Goal: Book appointment/travel/reservation

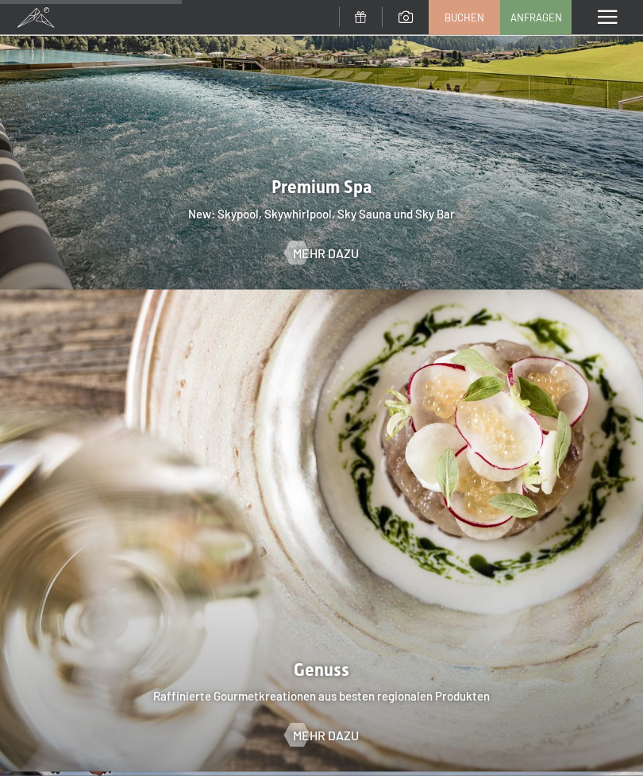
scroll to position [2081, 0]
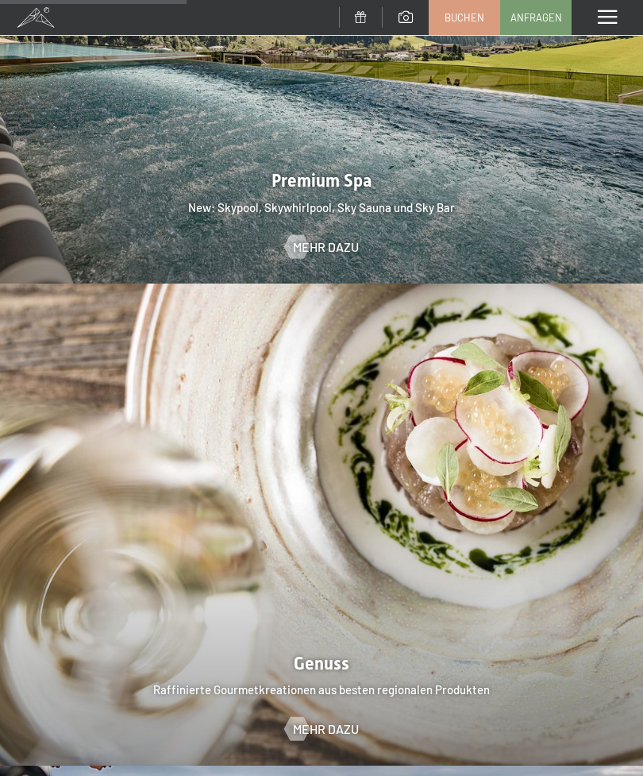
click at [336, 238] on span "Mehr dazu" at bounding box center [326, 246] width 66 height 17
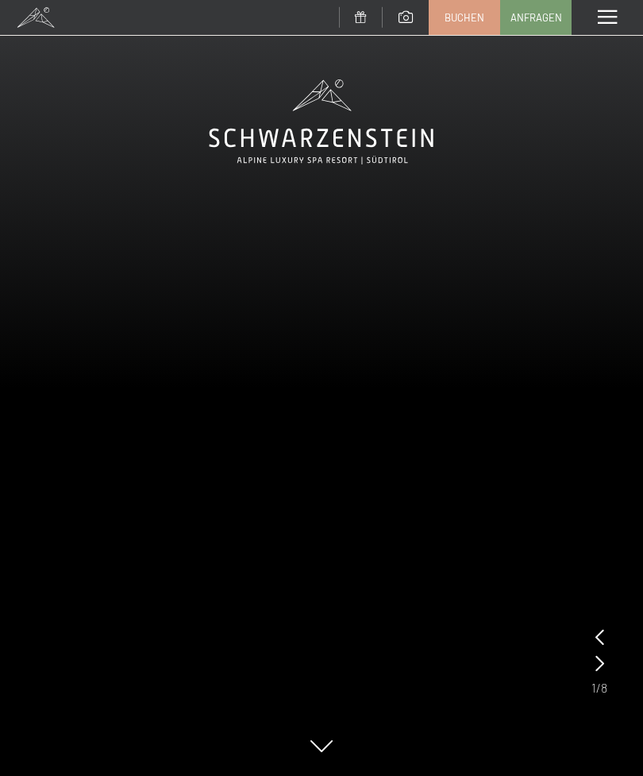
click at [602, 664] on icon at bounding box center [600, 663] width 9 height 16
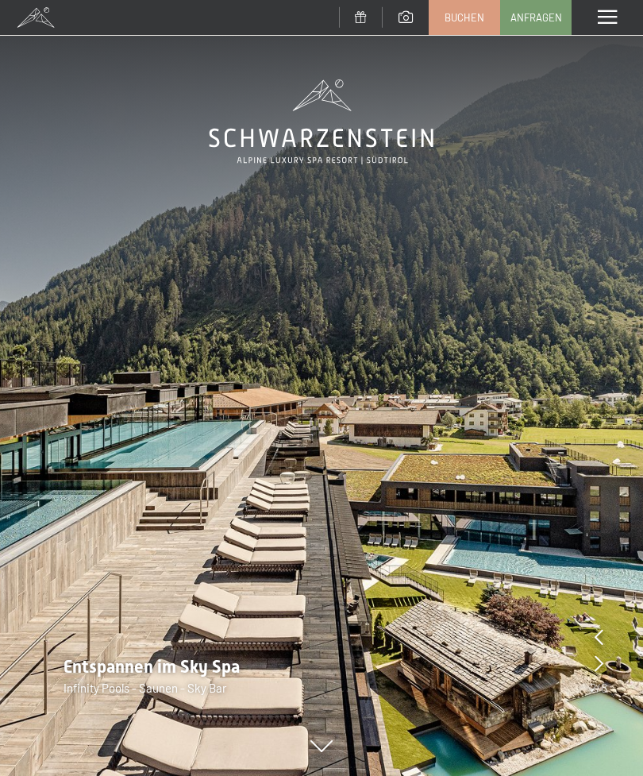
click at [608, 673] on div "Entspannen im Sky Spa Infinity Pools - Saunen - Sky Bar" at bounding box center [321, 675] width 643 height 41
click at [600, 662] on icon at bounding box center [599, 663] width 9 height 16
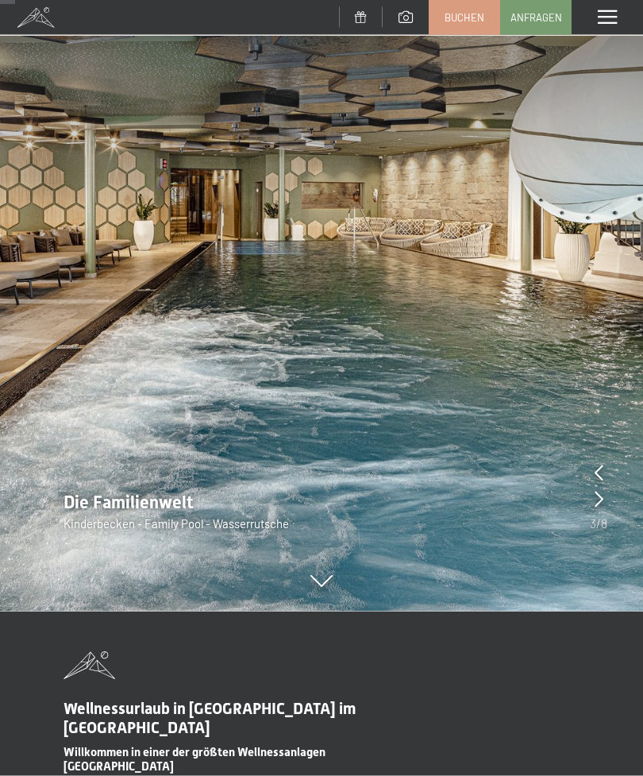
scroll to position [173, 0]
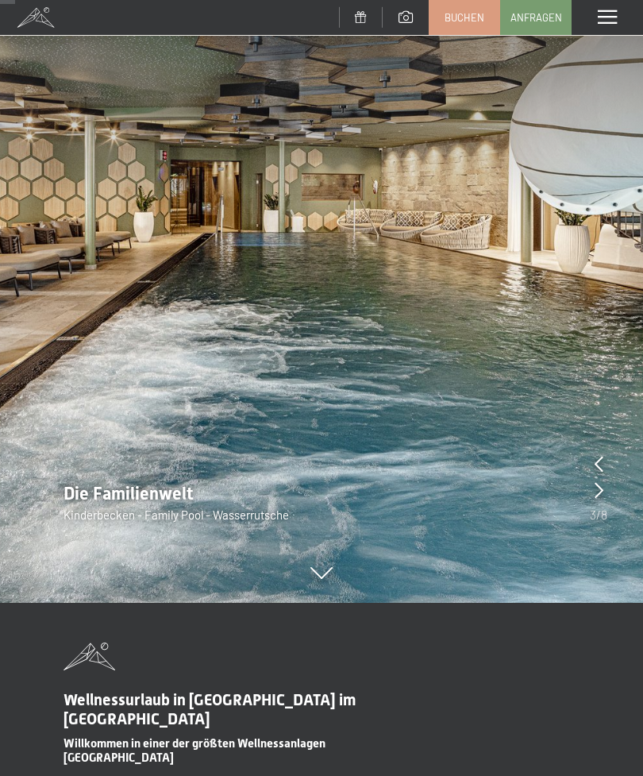
click at [595, 500] on div at bounding box center [599, 491] width 9 height 22
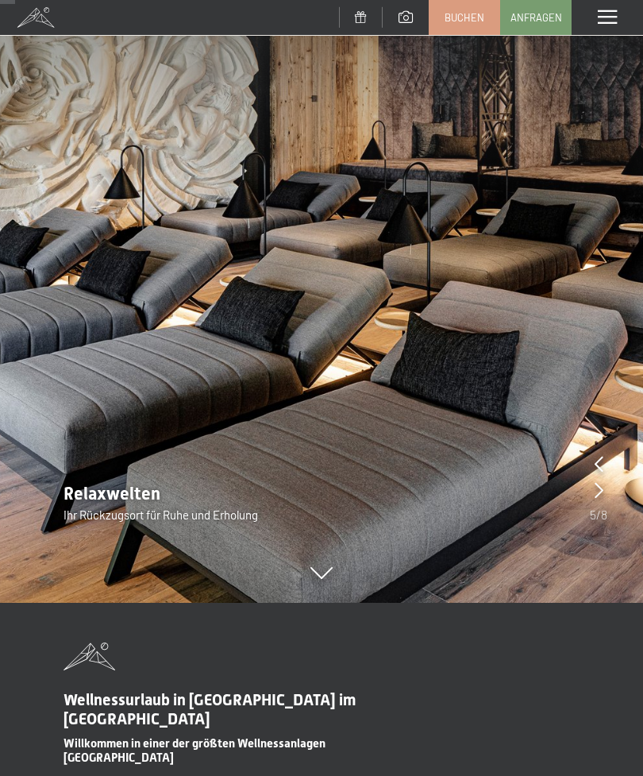
click at [608, 505] on div "Relaxwelten Ihr Rückzugsort für Ruhe und Erholung" at bounding box center [321, 502] width 643 height 41
click at [597, 499] on div at bounding box center [599, 491] width 9 height 22
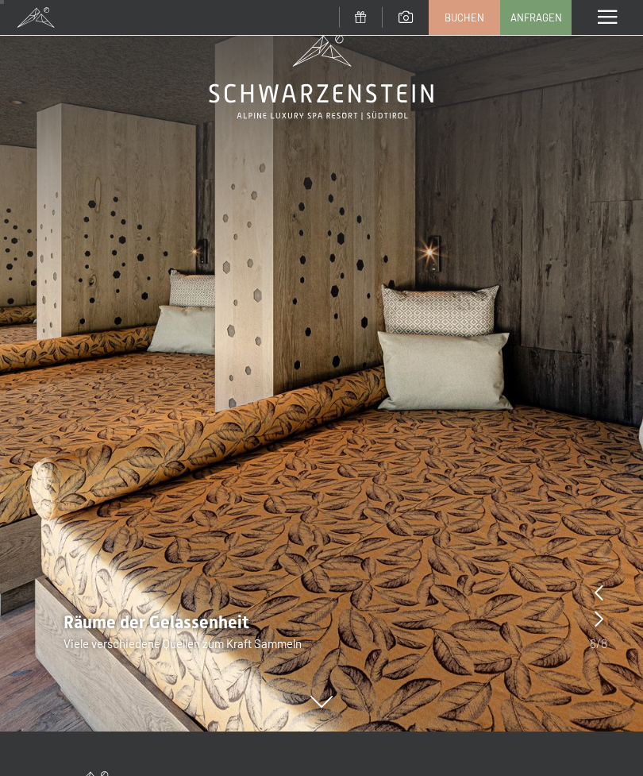
scroll to position [41, 0]
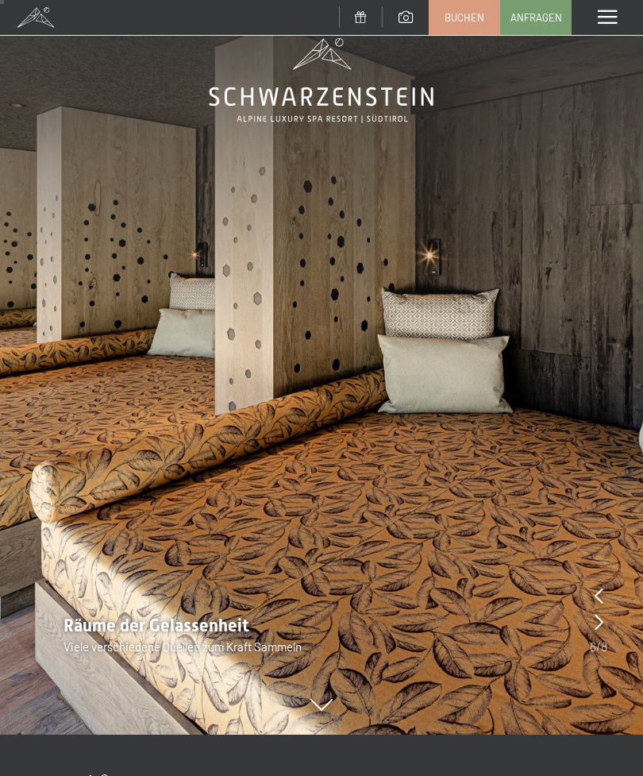
click at [608, 624] on div "Räume der Gelassenheit Viele verschiedene Quellen zum Kraft Sammeln" at bounding box center [321, 634] width 643 height 41
click at [602, 625] on icon at bounding box center [599, 622] width 9 height 16
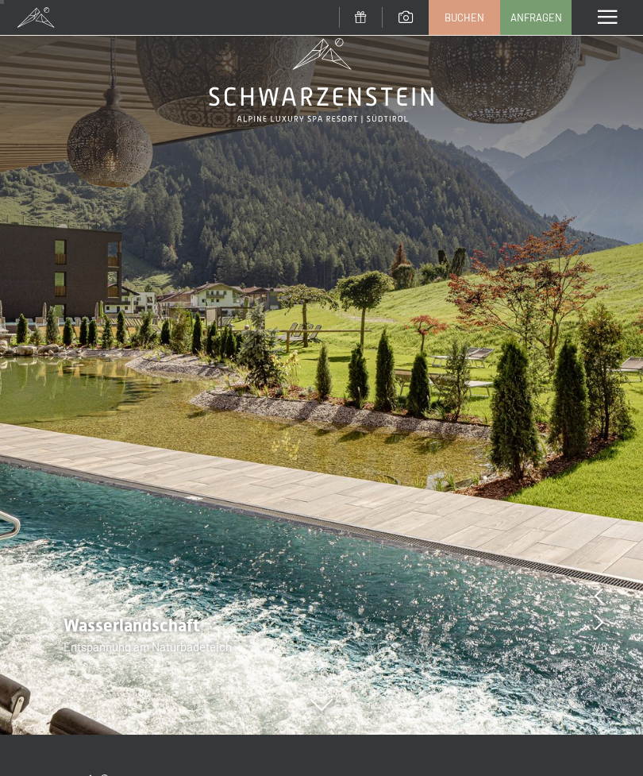
click at [602, 625] on icon at bounding box center [599, 622] width 9 height 16
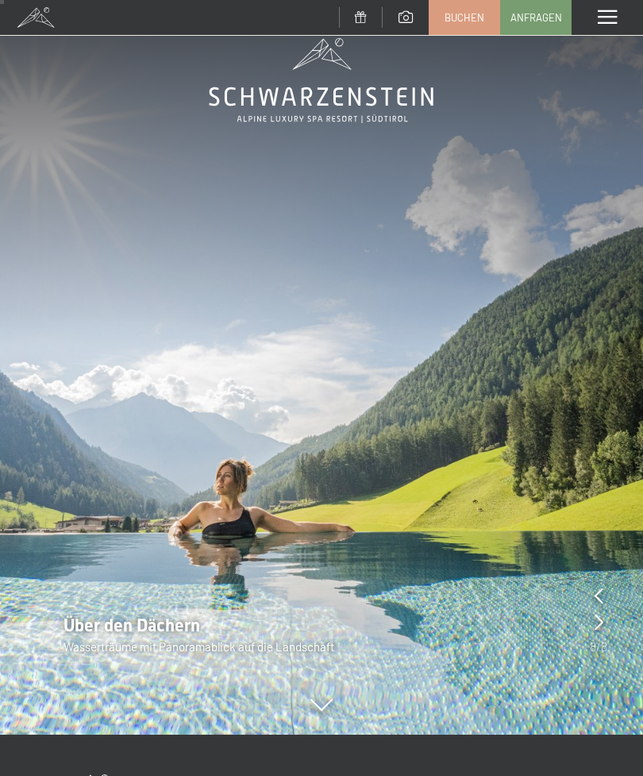
click at [612, 631] on div "Über den Dächern Wasserträume mit Panoramablick auf die Landschaft" at bounding box center [321, 634] width 643 height 41
click at [601, 627] on icon at bounding box center [599, 622] width 9 height 16
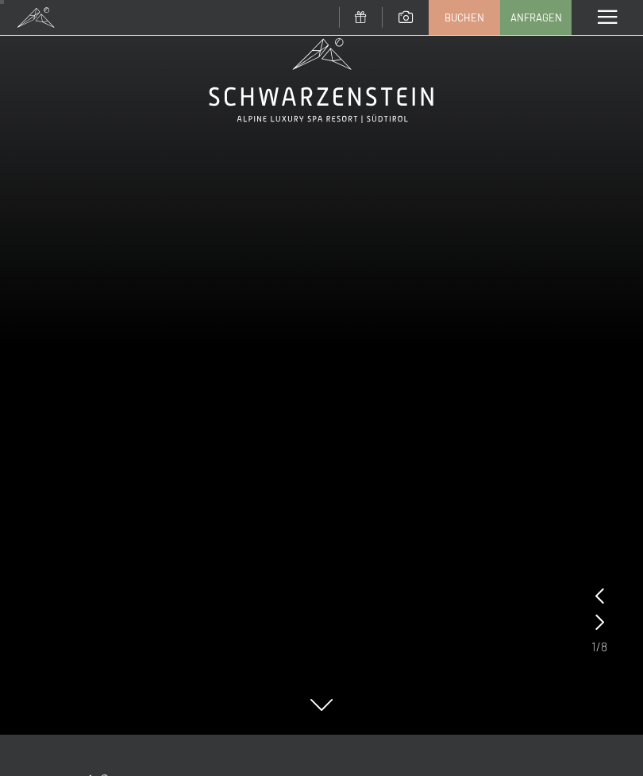
click at [601, 632] on div at bounding box center [600, 622] width 9 height 22
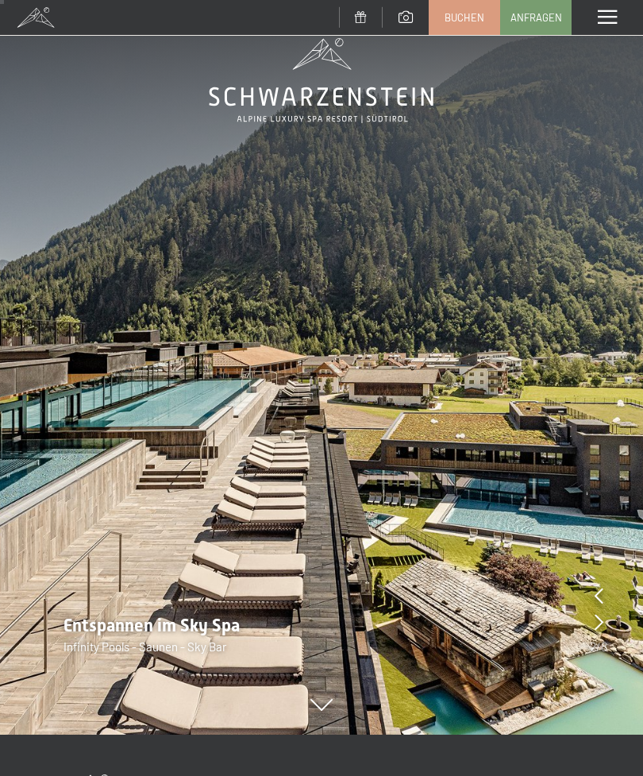
click at [600, 631] on div at bounding box center [599, 622] width 9 height 22
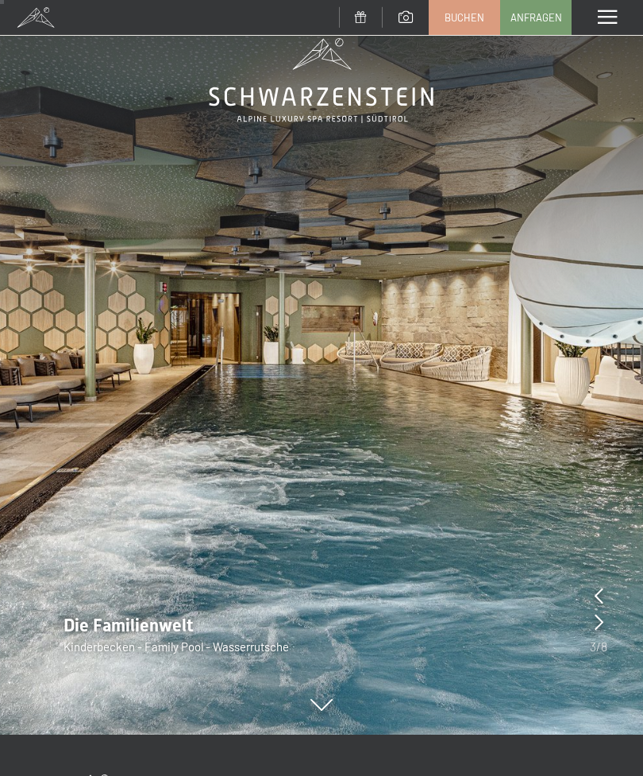
click at [610, 632] on div "Die Familienwelt Kinderbecken - Family Pool - Wasserrutsche" at bounding box center [321, 634] width 643 height 41
click at [600, 618] on icon at bounding box center [599, 622] width 9 height 16
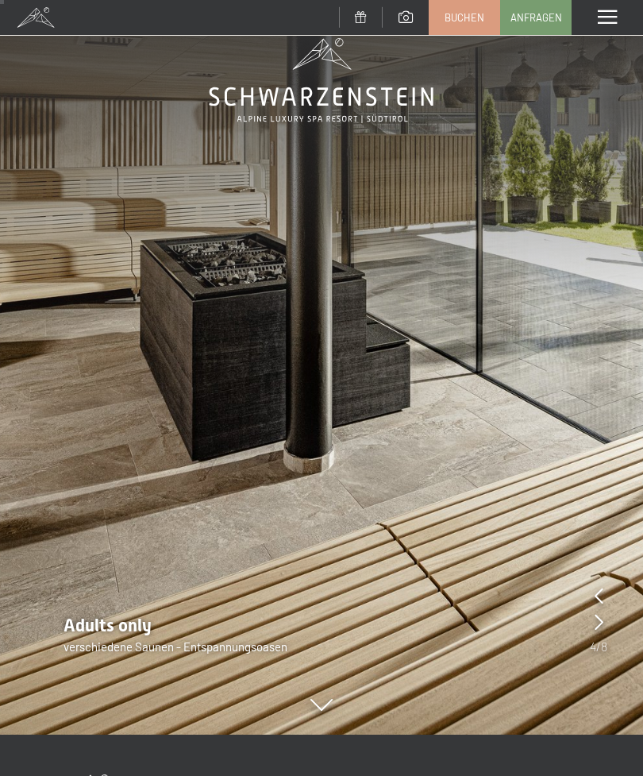
click at [601, 614] on icon at bounding box center [599, 622] width 9 height 16
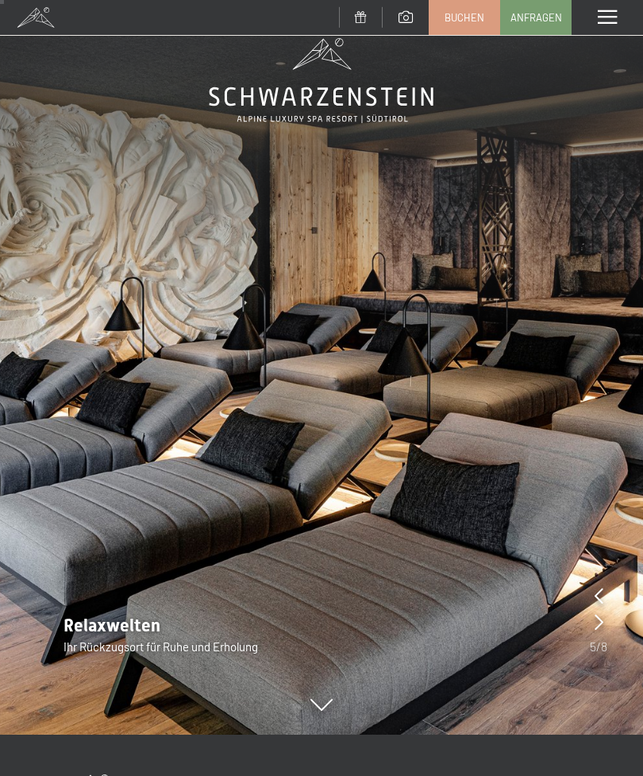
click at [603, 619] on icon at bounding box center [599, 622] width 9 height 16
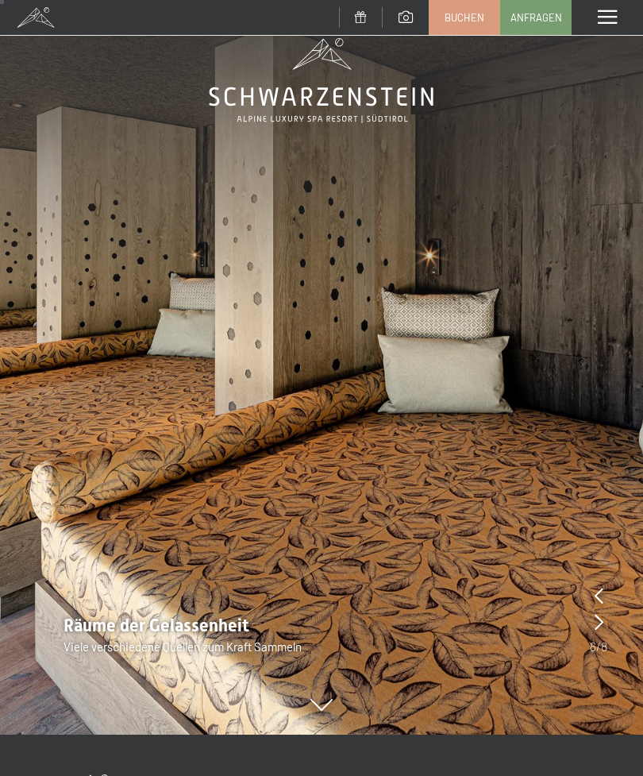
click at [608, 623] on div "Räume der Gelassenheit Viele verschiedene Quellen zum Kraft Sammeln" at bounding box center [321, 634] width 643 height 41
click at [603, 23] on span at bounding box center [607, 17] width 19 height 14
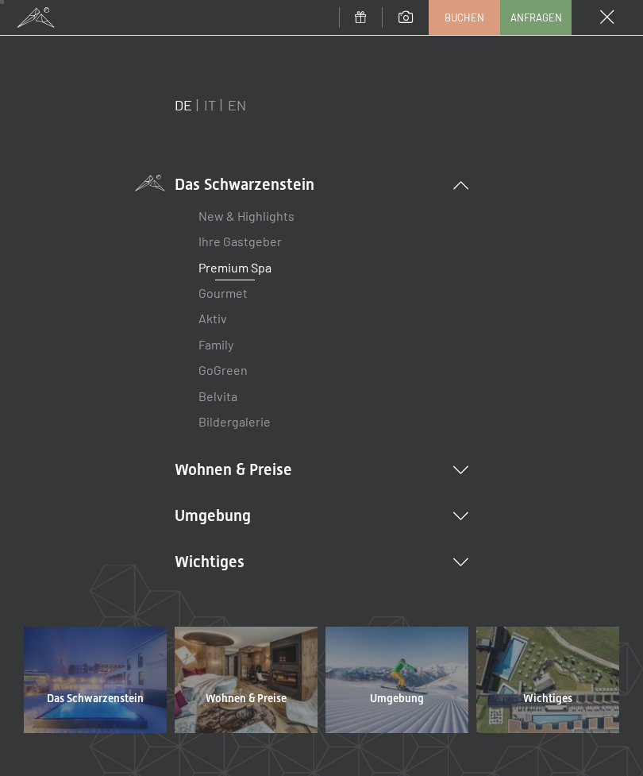
click at [466, 475] on li "Wohnen & Preise Inklusivleistungen Zimmer & Preise Liste Angebote Liste Familie…" at bounding box center [322, 469] width 294 height 22
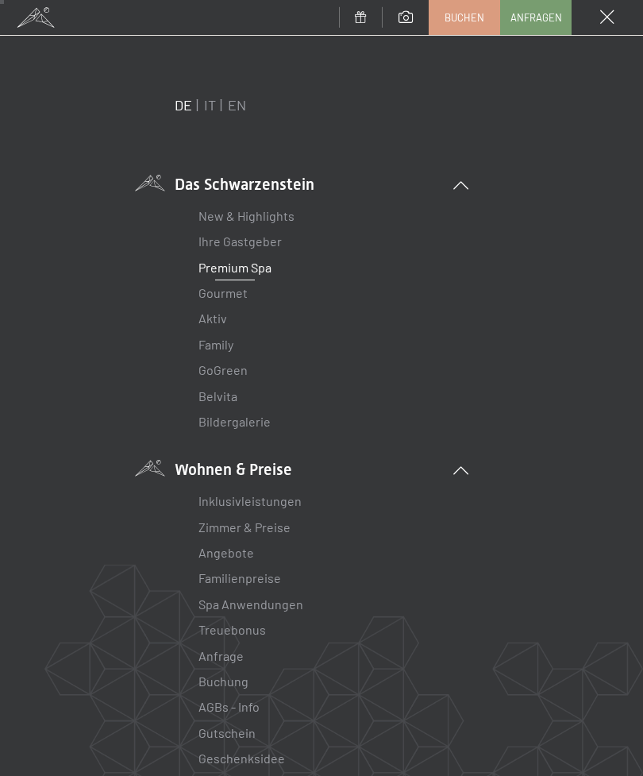
click at [222, 288] on link "Gourmet" at bounding box center [223, 292] width 49 height 15
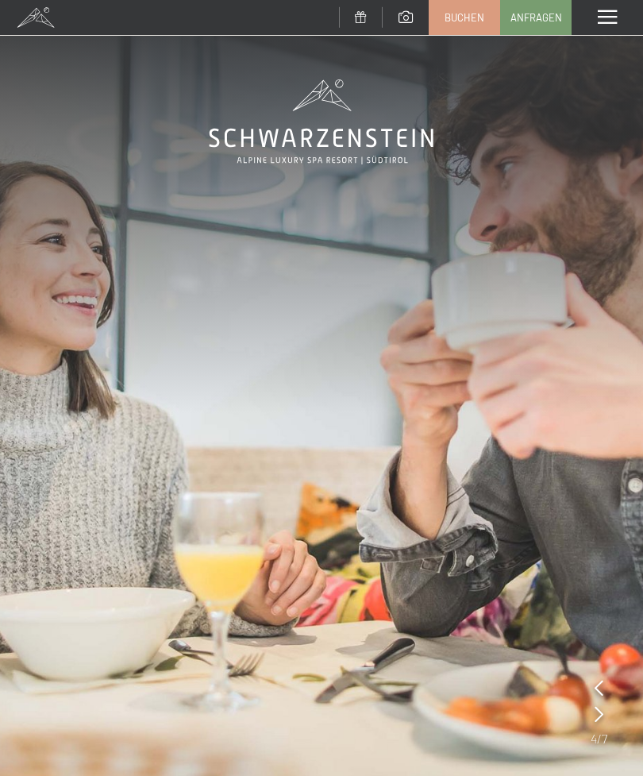
click at [612, 20] on span at bounding box center [607, 17] width 19 height 14
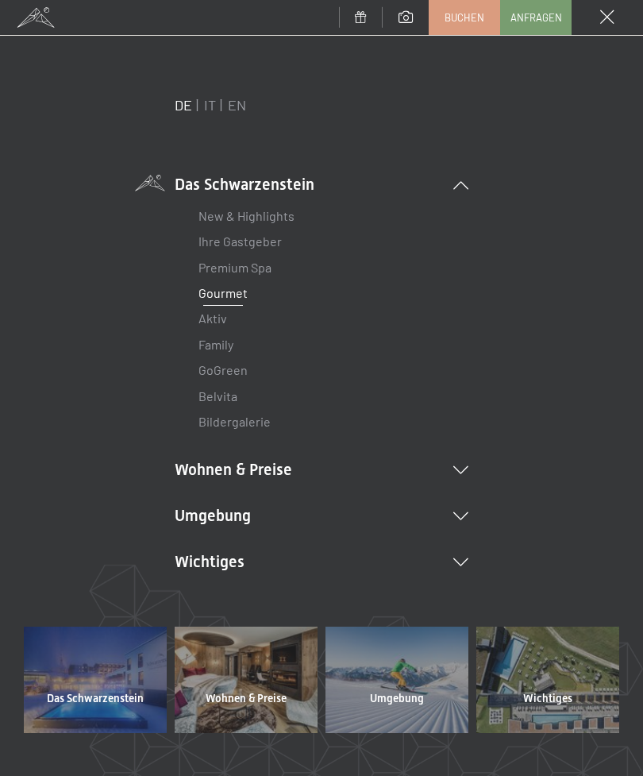
click at [467, 477] on li "Wohnen & Preise Inklusivleistungen Zimmer & Preise Liste Angebote Liste Familie…" at bounding box center [322, 469] width 294 height 22
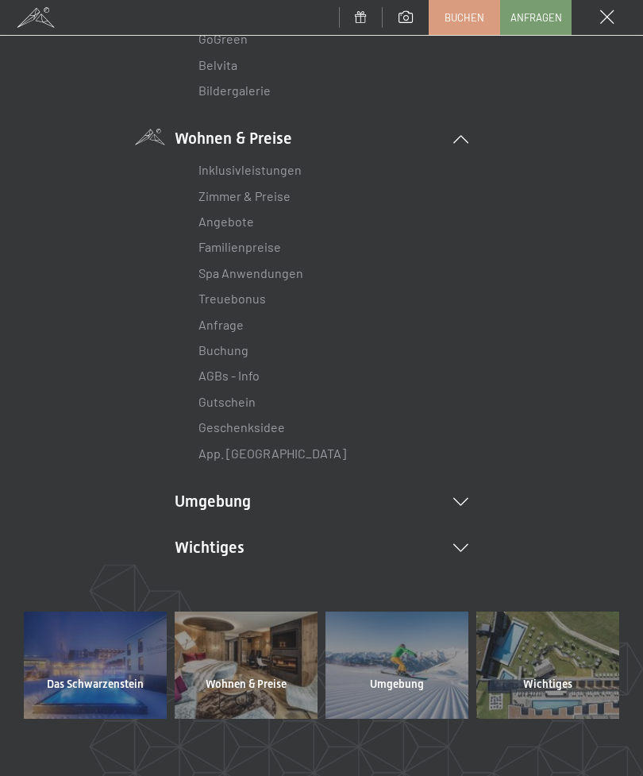
scroll to position [332, 0]
click at [213, 190] on link "Zimmer & Preise" at bounding box center [245, 194] width 92 height 15
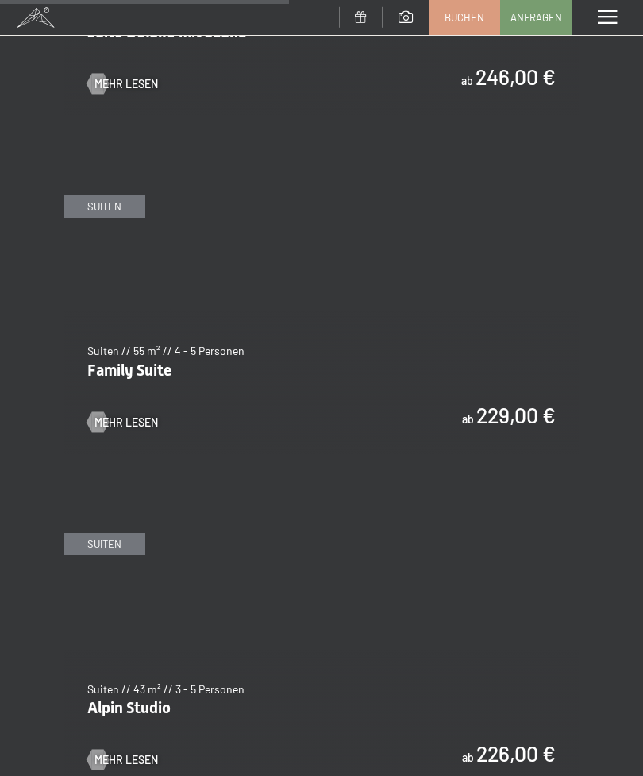
scroll to position [2719, 0]
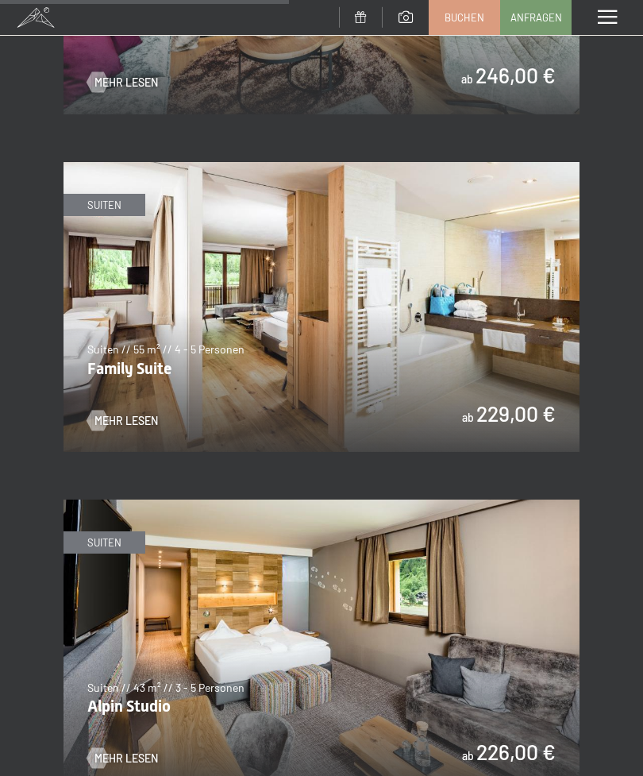
click at [136, 413] on span "Mehr Lesen" at bounding box center [127, 421] width 64 height 16
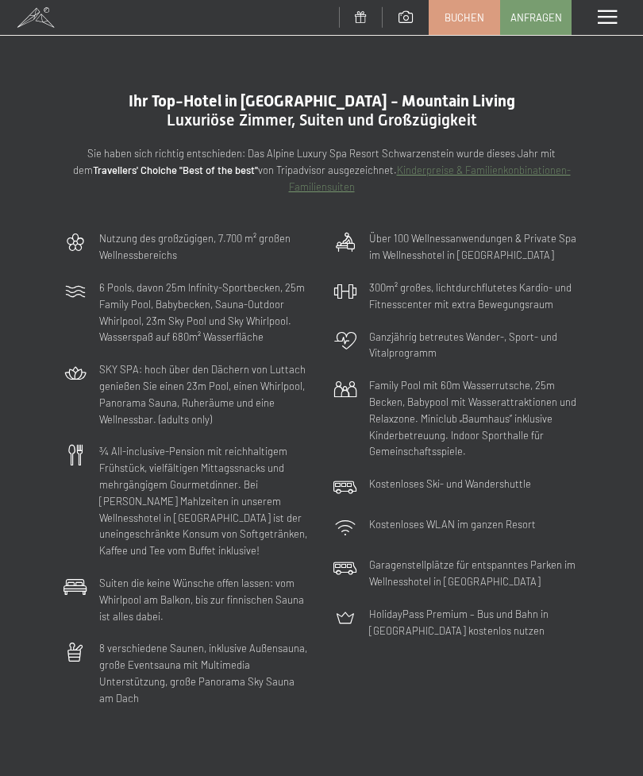
click at [620, 16] on div "Menü" at bounding box center [607, 17] width 71 height 35
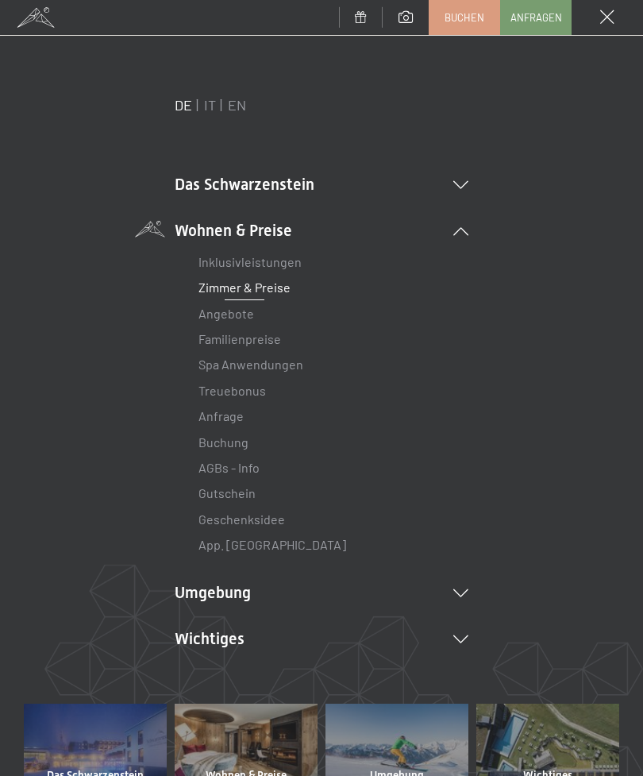
click at [226, 367] on link "Spa Anwendungen" at bounding box center [251, 364] width 105 height 15
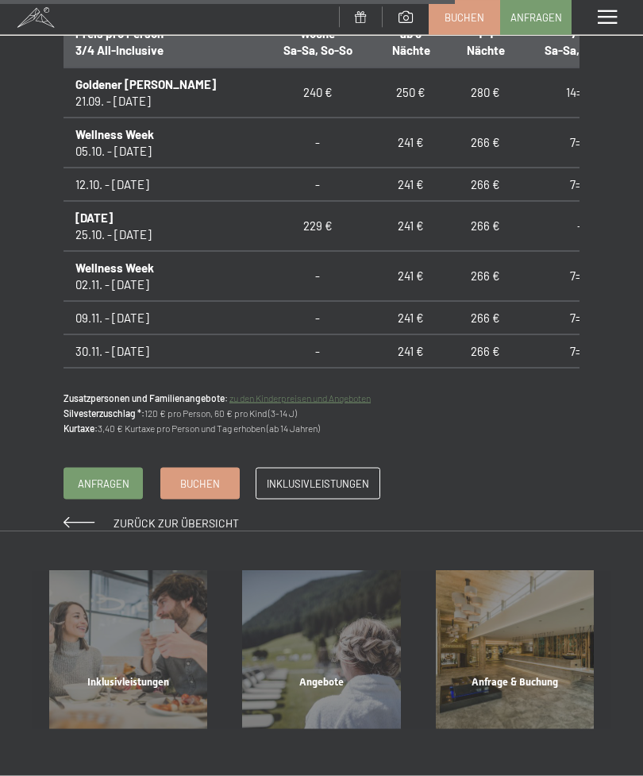
scroll to position [1301, 0]
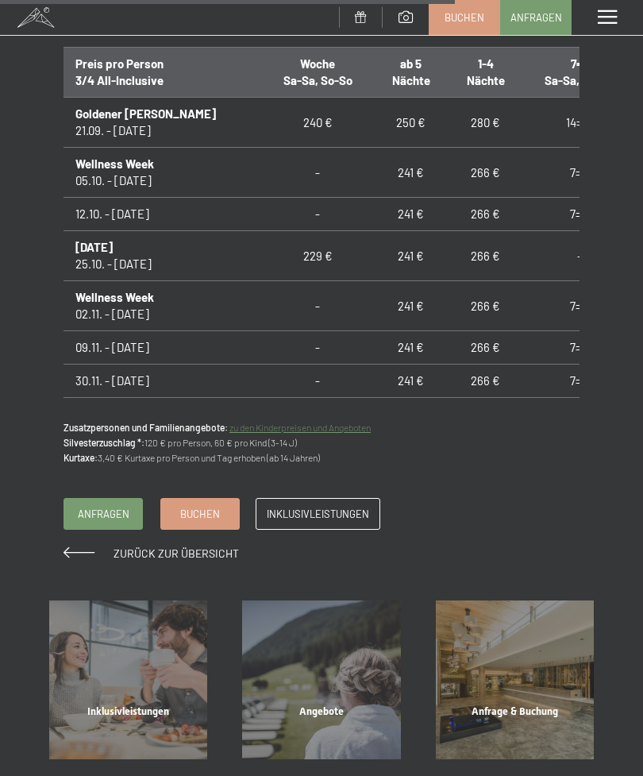
click at [361, 422] on link "zu den Kinderpreisen und Angeboten" at bounding box center [300, 427] width 141 height 11
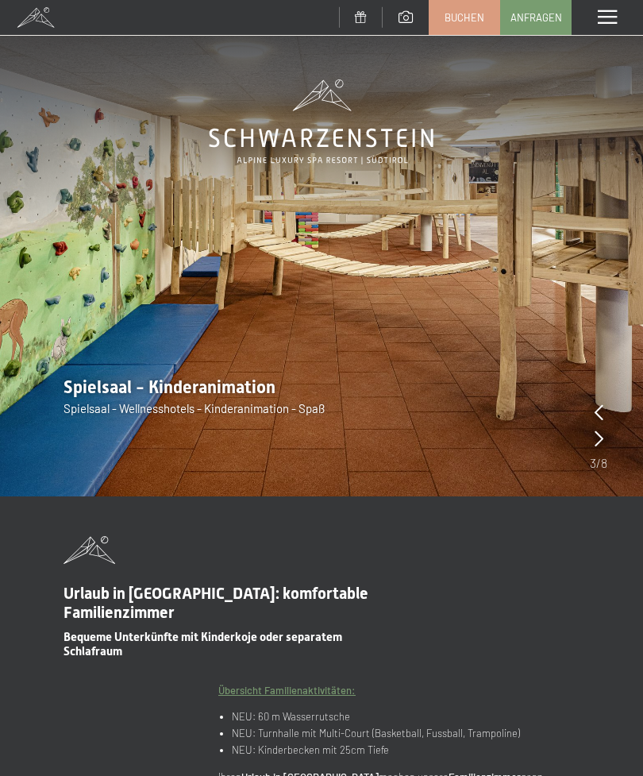
click at [608, 438] on img at bounding box center [321, 248] width 643 height 496
click at [603, 409] on icon at bounding box center [599, 412] width 9 height 16
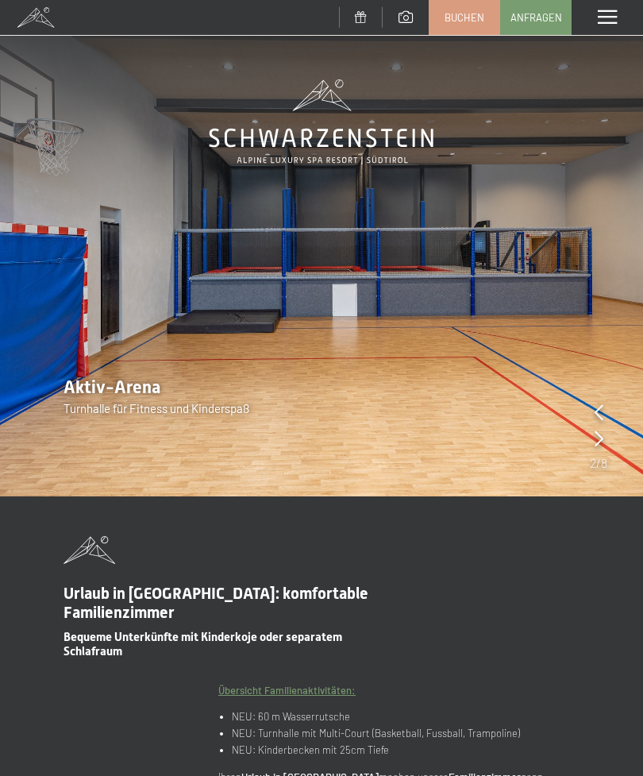
click at [601, 406] on icon at bounding box center [599, 412] width 9 height 16
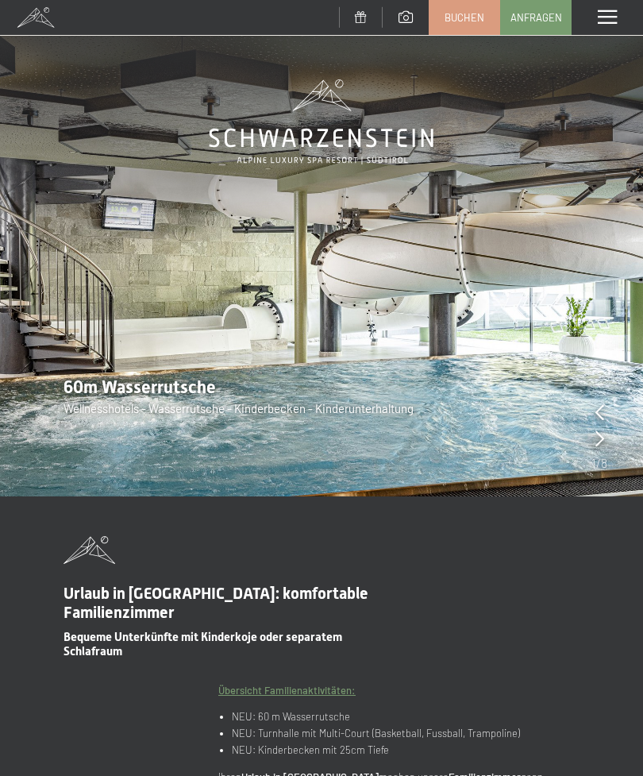
click at [604, 406] on icon at bounding box center [600, 412] width 9 height 16
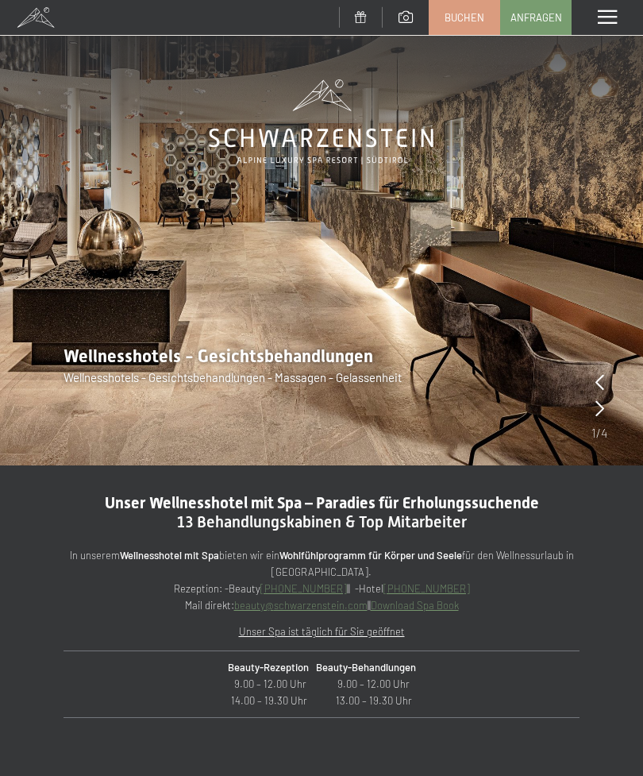
click at [614, 407] on img at bounding box center [321, 232] width 643 height 465
click at [608, 415] on img at bounding box center [321, 232] width 643 height 465
click at [604, 411] on icon at bounding box center [600, 408] width 9 height 16
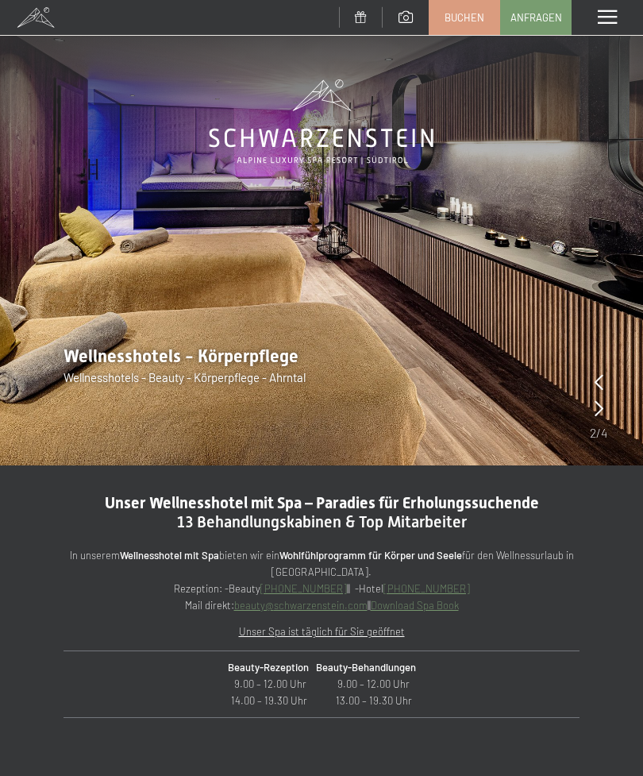
click at [603, 408] on icon at bounding box center [599, 408] width 9 height 16
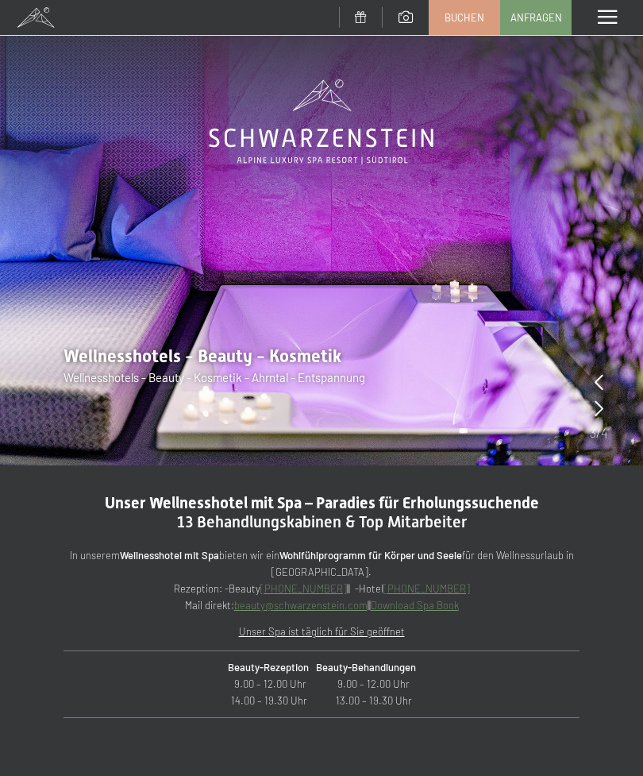
click at [601, 380] on icon at bounding box center [599, 382] width 9 height 16
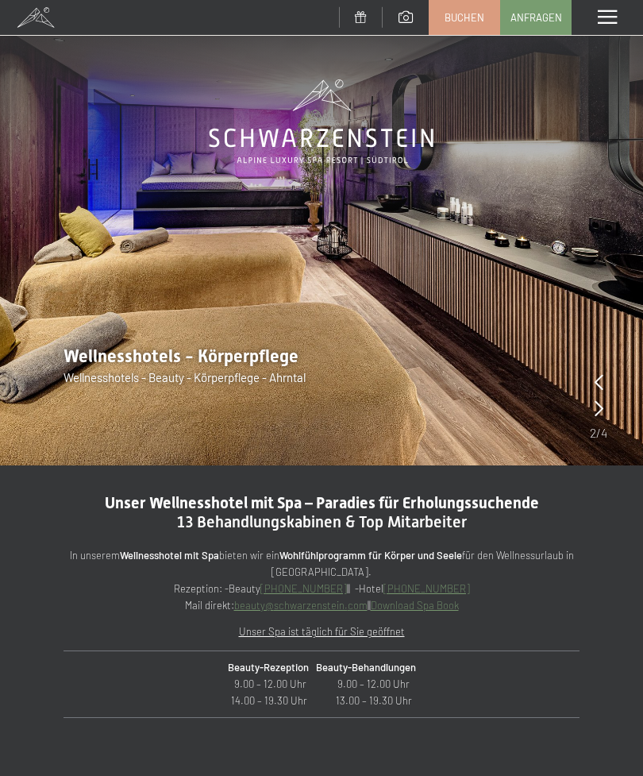
click at [612, 420] on img at bounding box center [321, 232] width 643 height 465
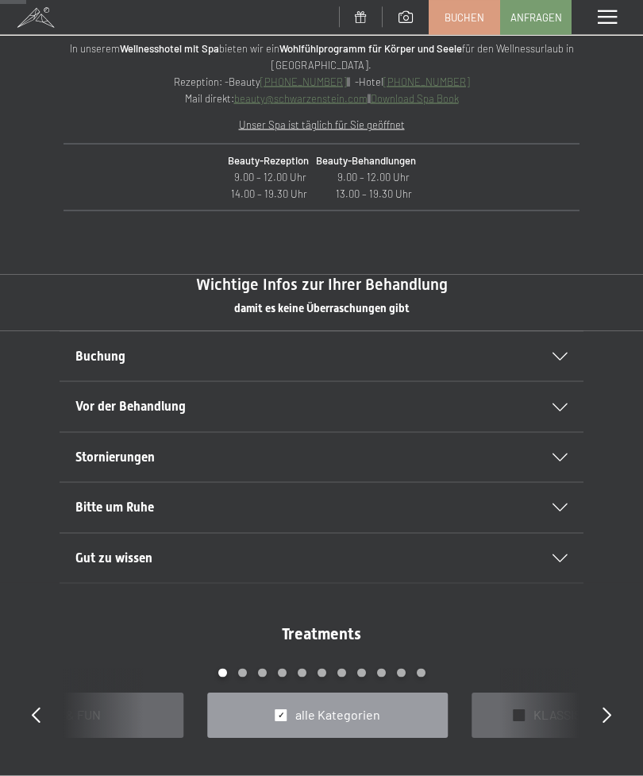
scroll to position [509, 0]
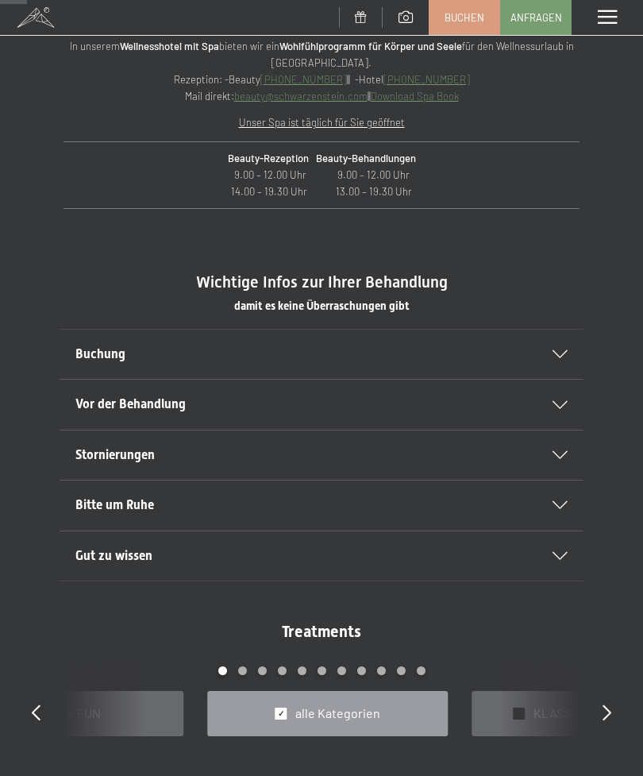
click at [612, 388] on div "Vor der Behandlung Nehmen Sie sich Zeit und kommen Sie bereits ein paar Minuten…" at bounding box center [321, 404] width 643 height 51
click at [567, 344] on div "Buchung" at bounding box center [321, 354] width 492 height 49
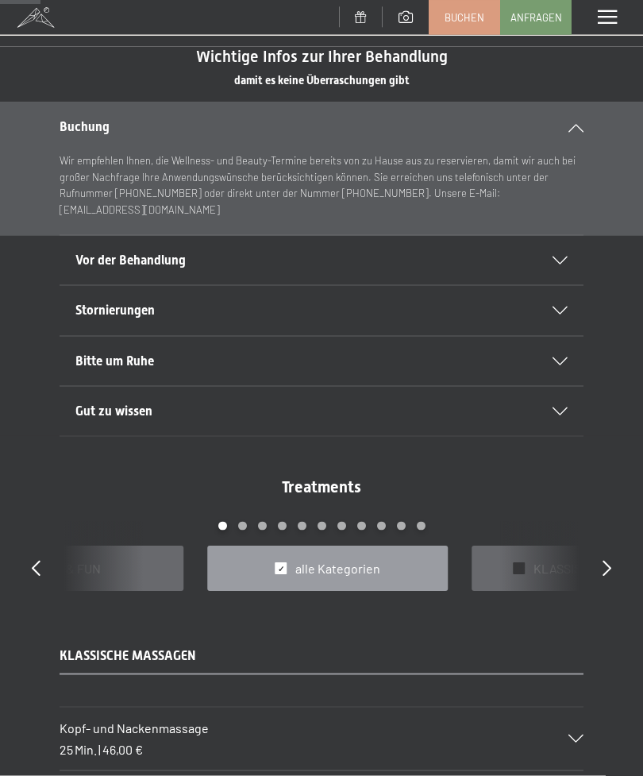
scroll to position [767, 0]
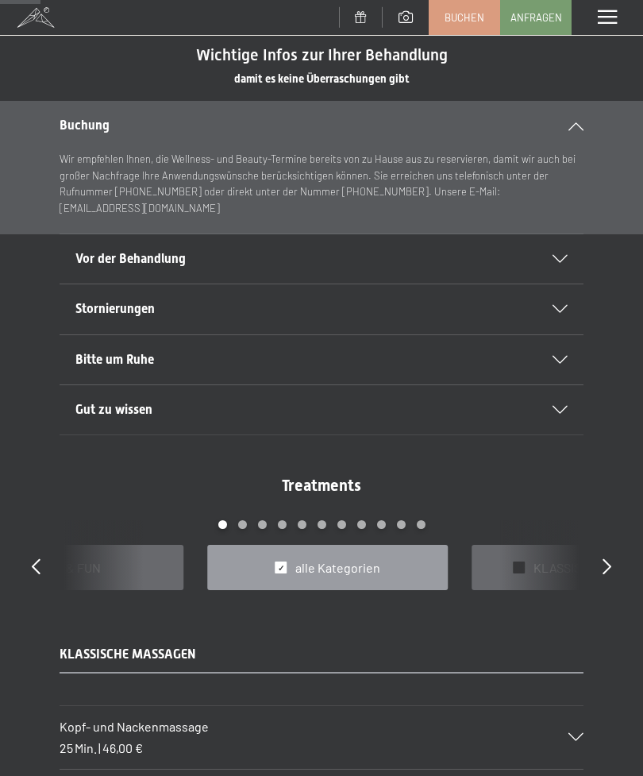
click at [567, 356] on icon at bounding box center [560, 360] width 15 height 8
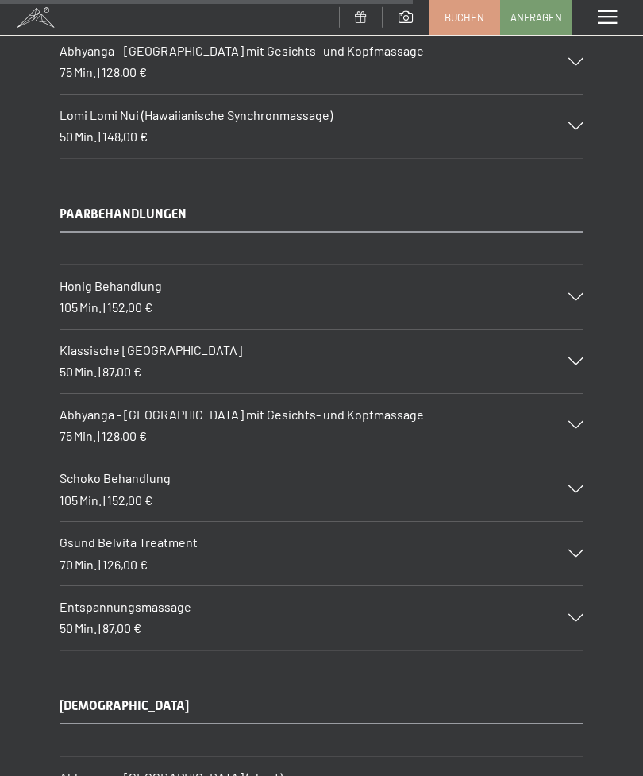
scroll to position [7780, 0]
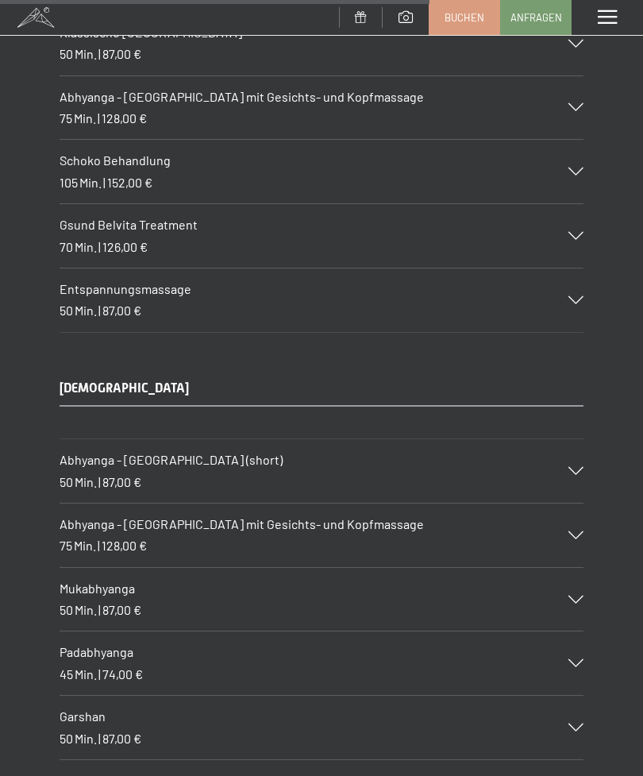
click at [641, 449] on div "AYURVEDA Abhyanga - [GEOGRAPHIC_DATA] (short) 50 Min. | 87,00 € Die traditionel…" at bounding box center [321, 602] width 643 height 445
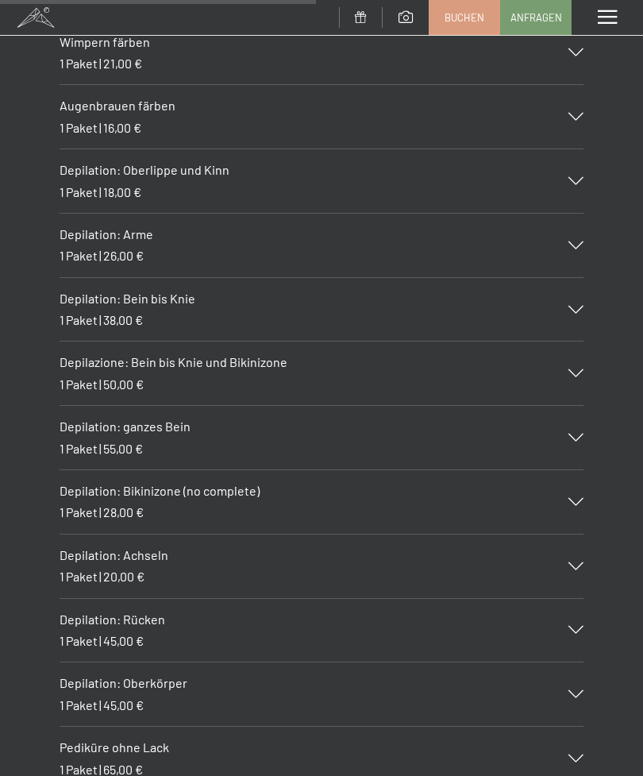
scroll to position [6047, 0]
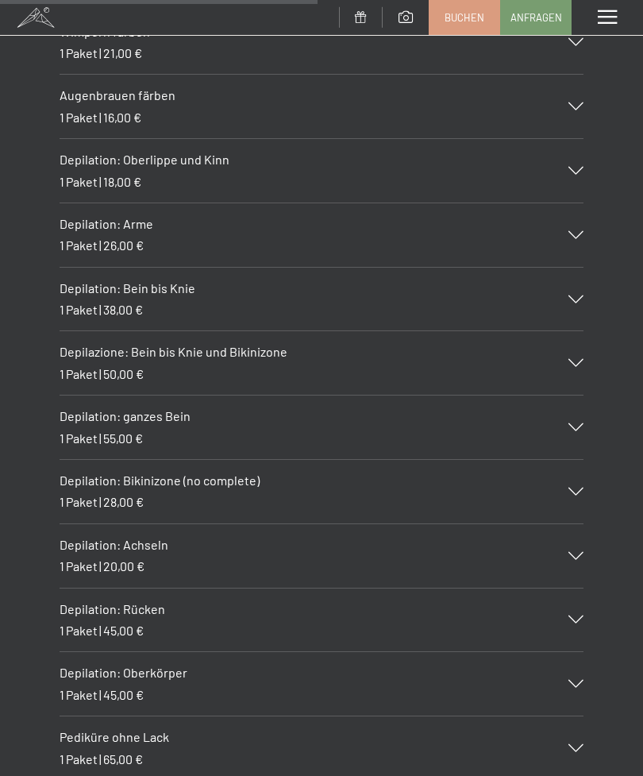
click at [518, 588] on div "Depilation: Rücken 1 Paket | 45,00 €" at bounding box center [322, 620] width 524 height 64
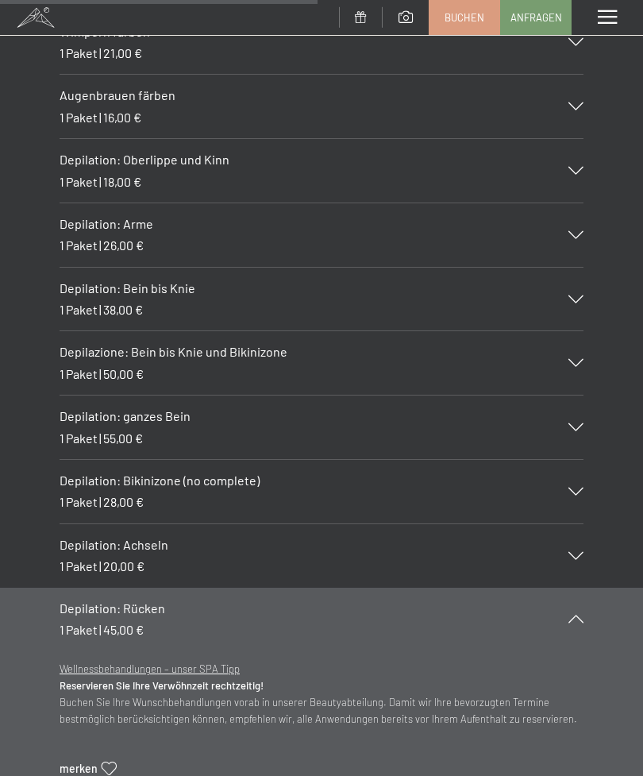
click at [583, 588] on div "Depilation: Rücken 1 Paket | 45,00 €" at bounding box center [322, 620] width 524 height 64
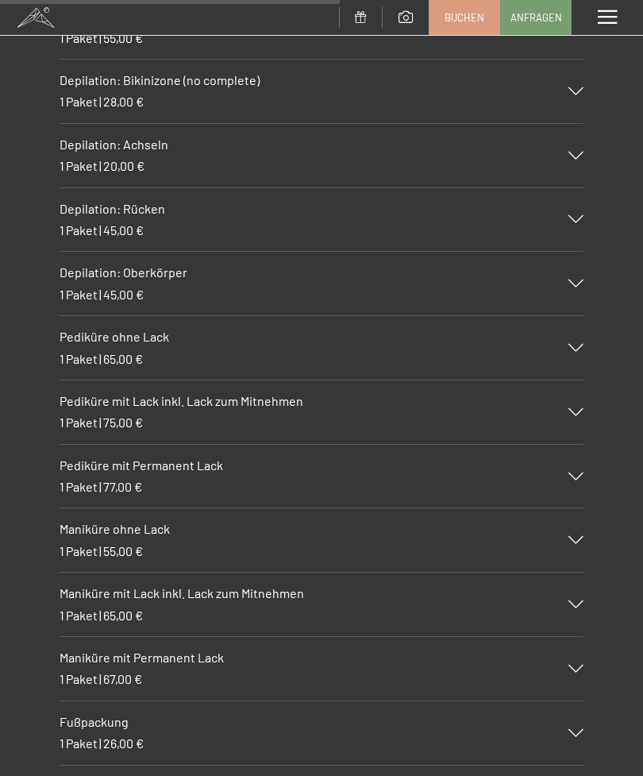
scroll to position [6482, 0]
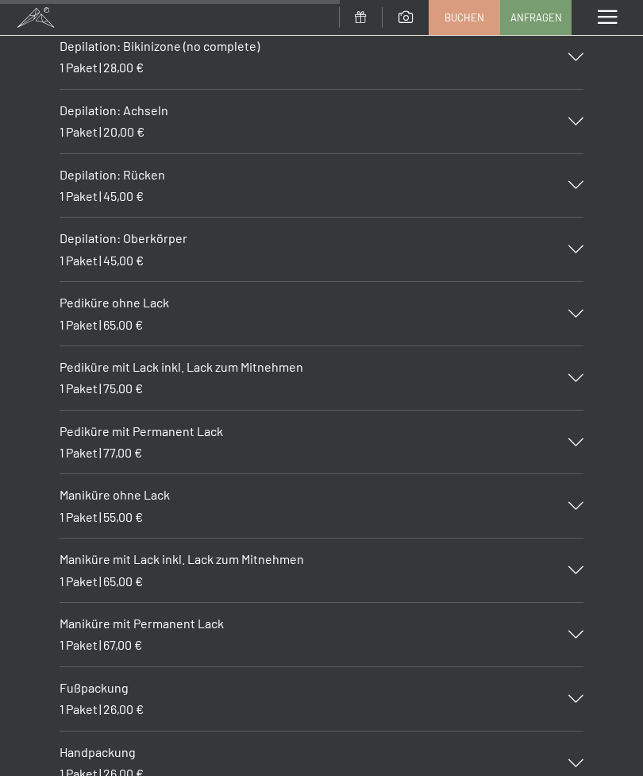
click at [583, 310] on icon at bounding box center [576, 314] width 15 height 8
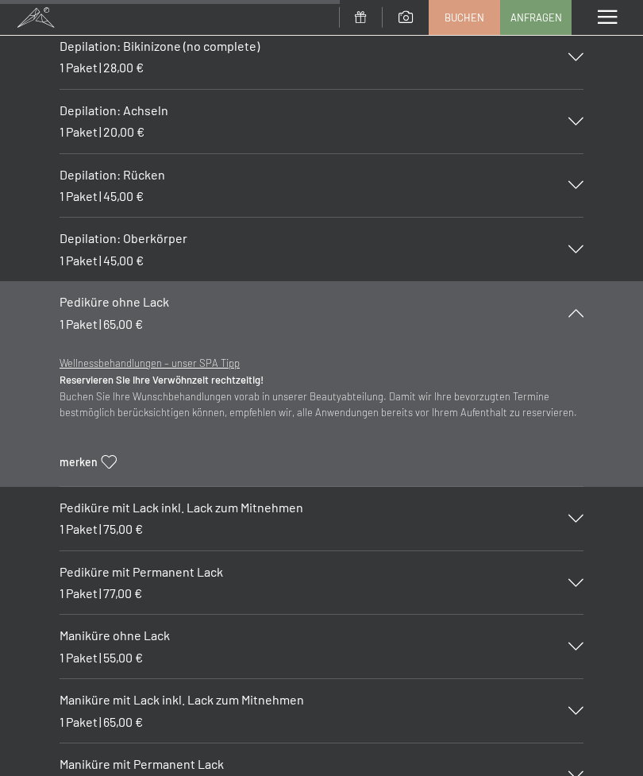
click at [577, 281] on div "Pediküre ohne Lack 1 Paket | 65,00 €" at bounding box center [322, 313] width 524 height 64
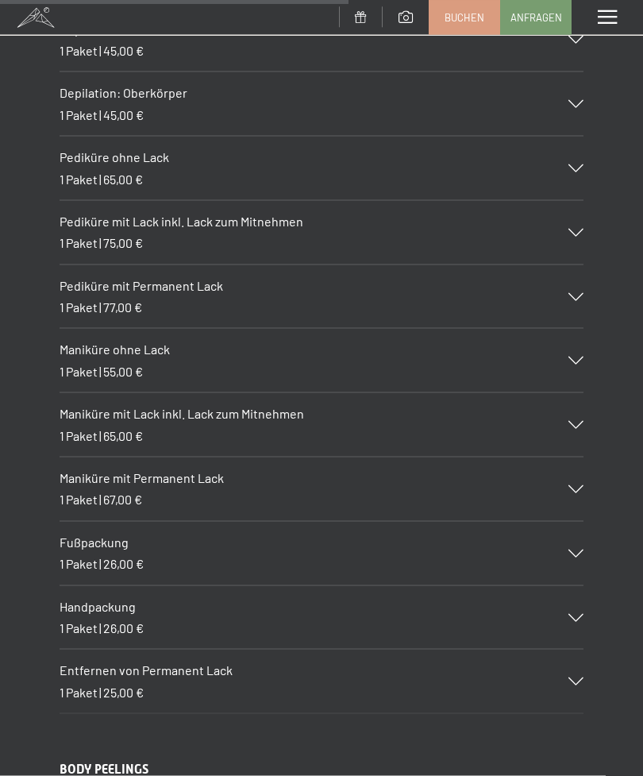
scroll to position [6623, 0]
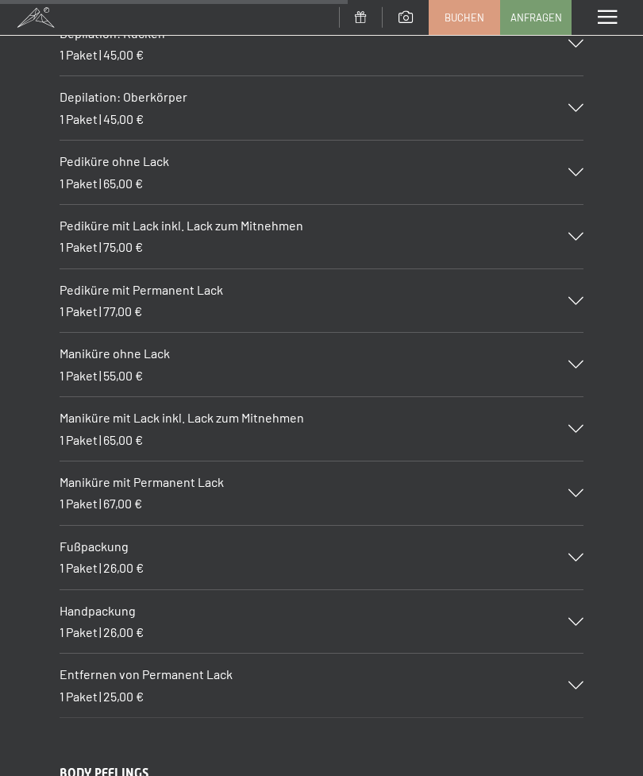
click at [583, 269] on div "Pediküre mit Permanent Lack 1 Paket | 77,00 €" at bounding box center [322, 301] width 524 height 64
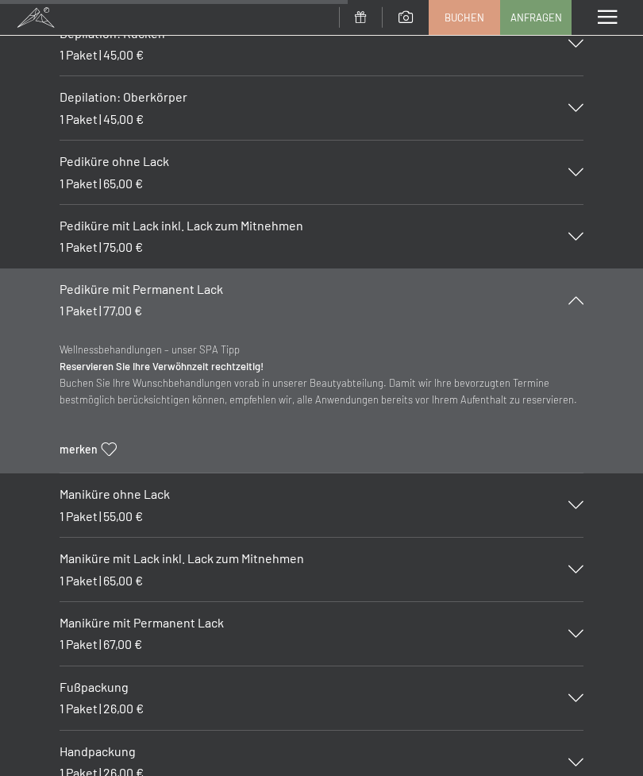
click at [579, 272] on div "Pediküre mit Permanent Lack 1 Paket | 77,00 €" at bounding box center [322, 300] width 524 height 64
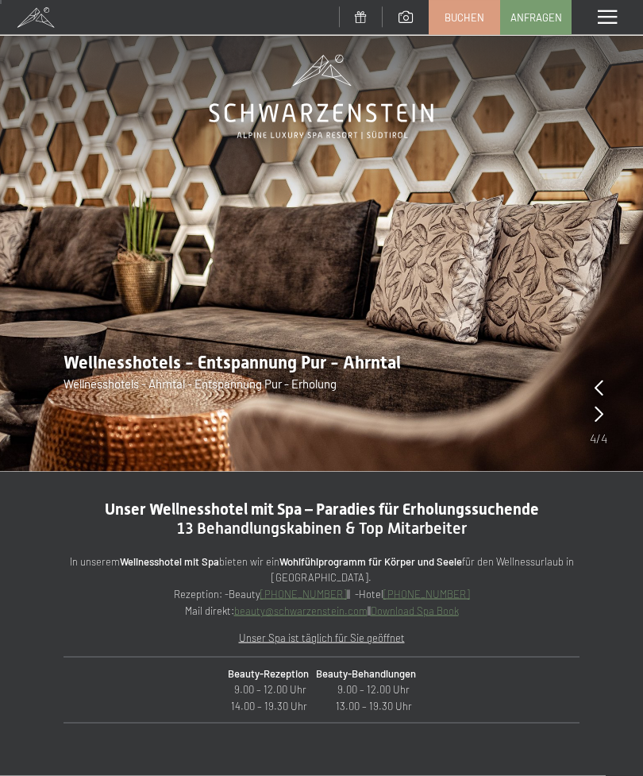
scroll to position [0, 0]
